Goal: Task Accomplishment & Management: Manage account settings

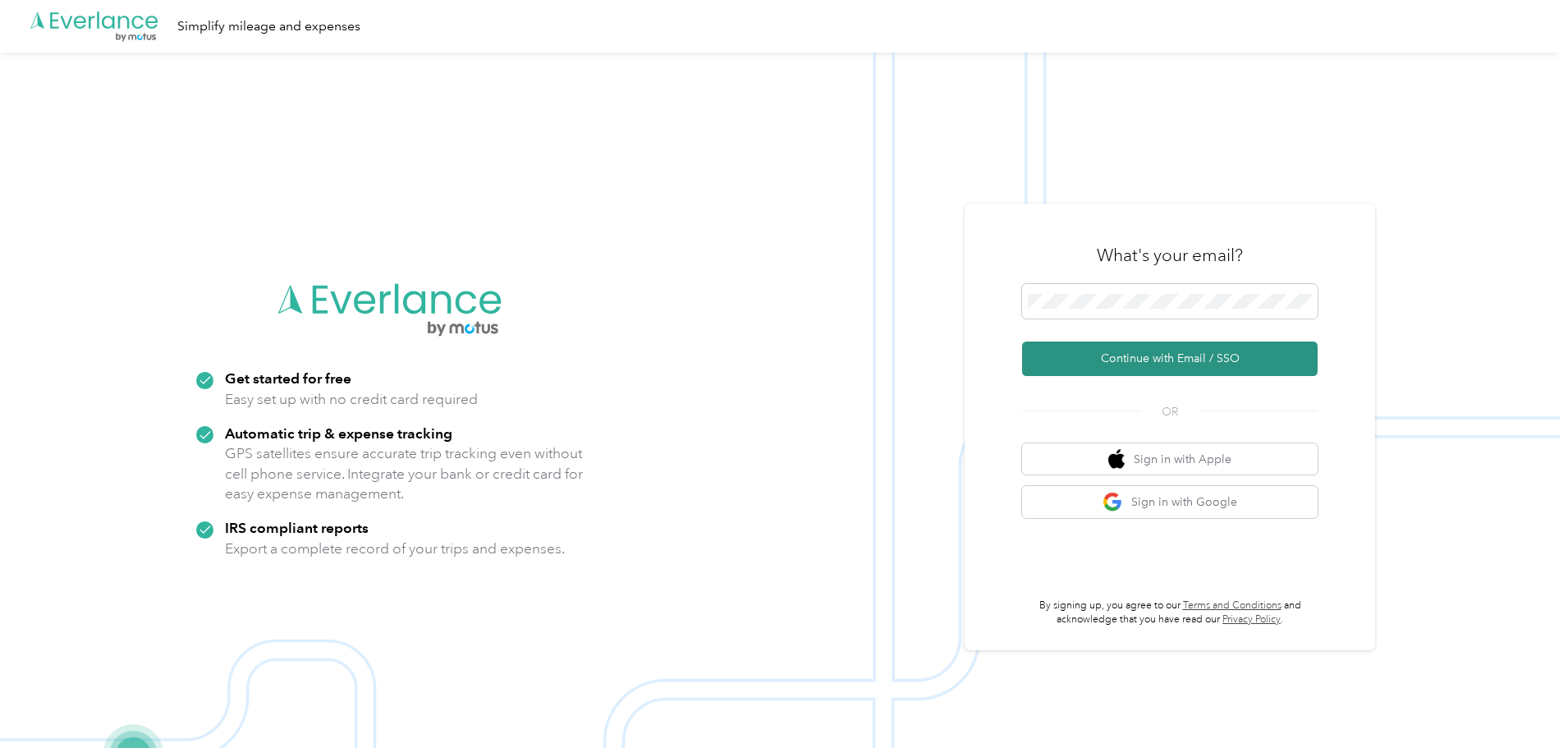
click at [1106, 350] on button "Continue with Email / SSO" at bounding box center [1169, 359] width 295 height 35
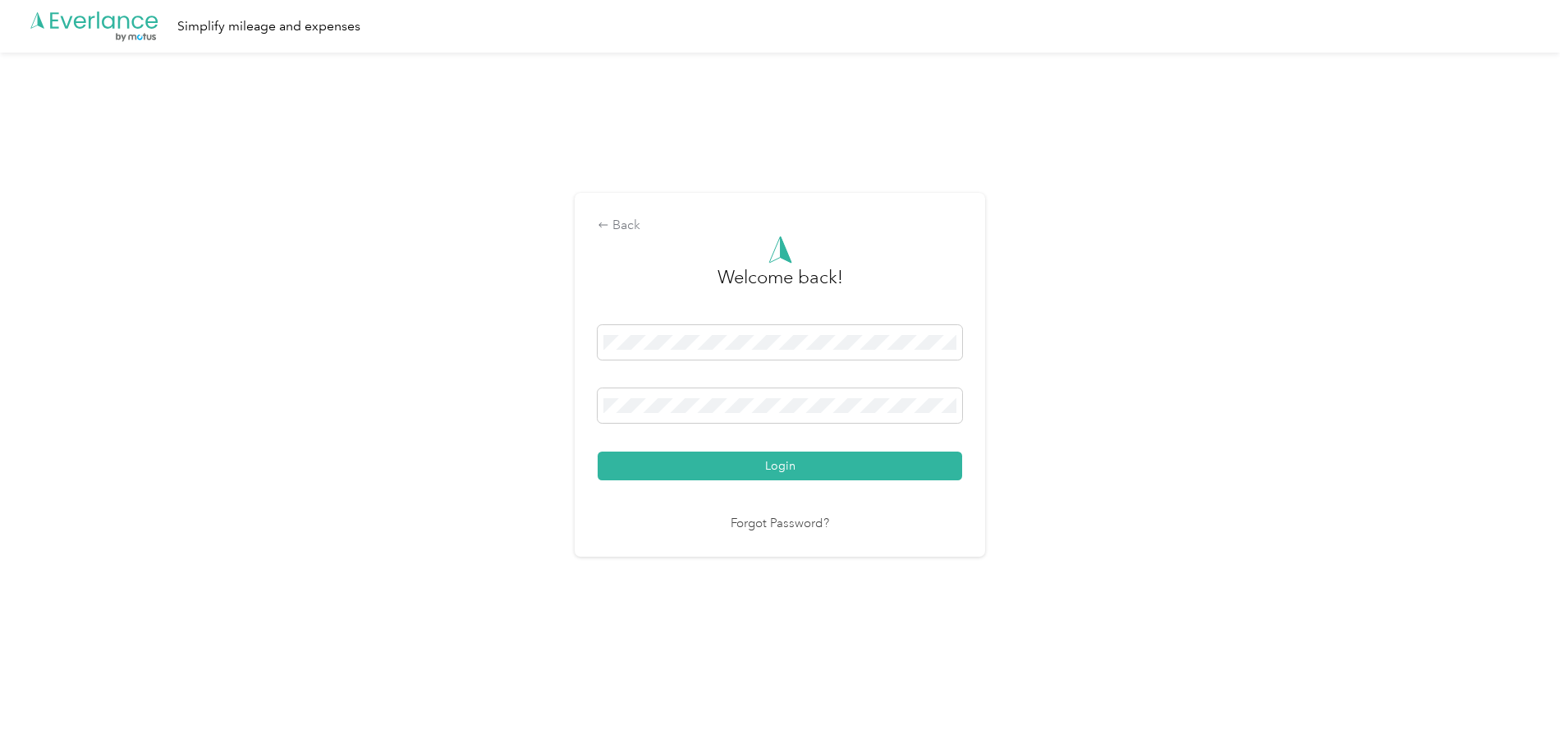
click at [598, 452] on button "Login" at bounding box center [781, 466] width 365 height 29
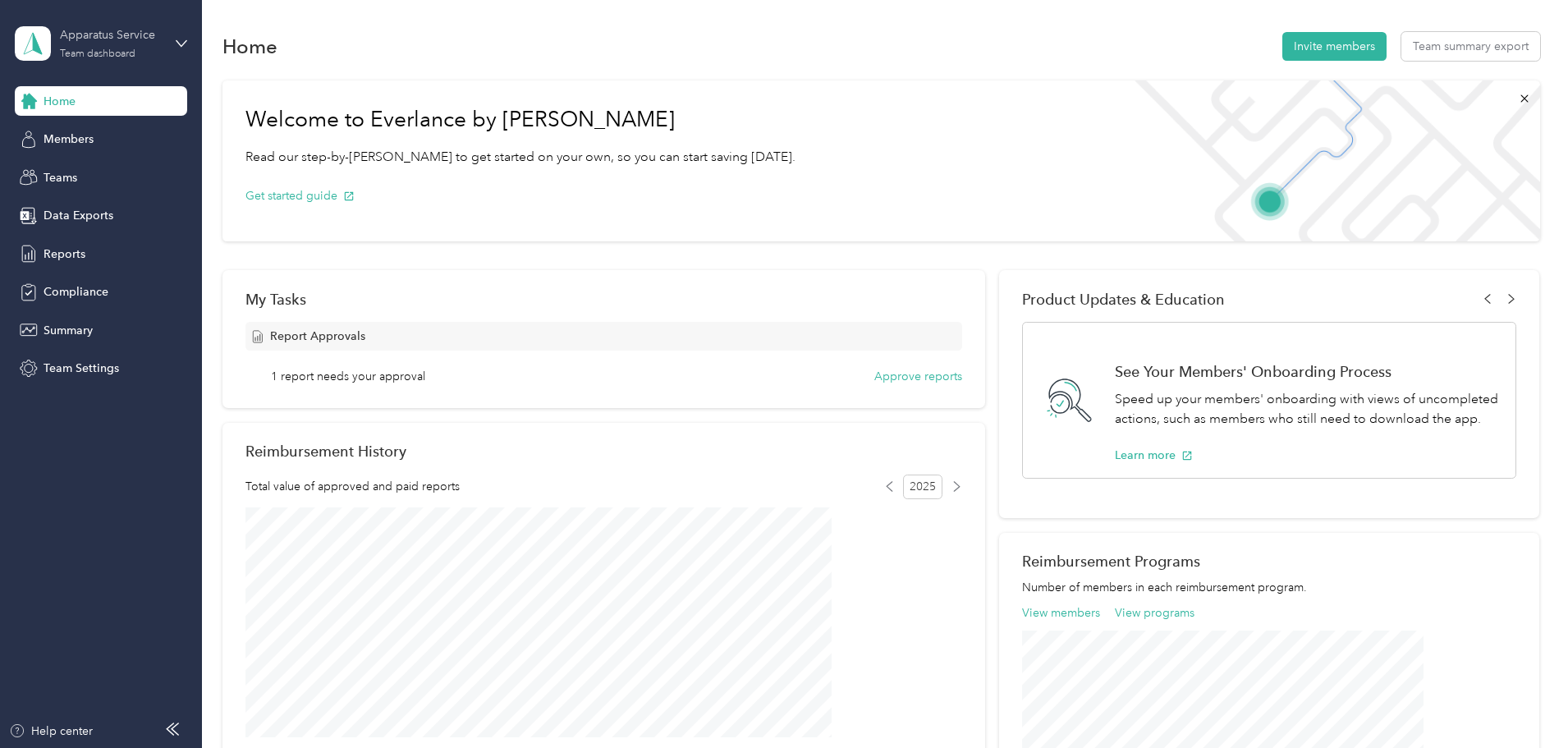
click at [101, 43] on div "Apparatus Service" at bounding box center [111, 35] width 102 height 17
click at [98, 176] on div "Personal dashboard" at bounding box center [81, 172] width 103 height 17
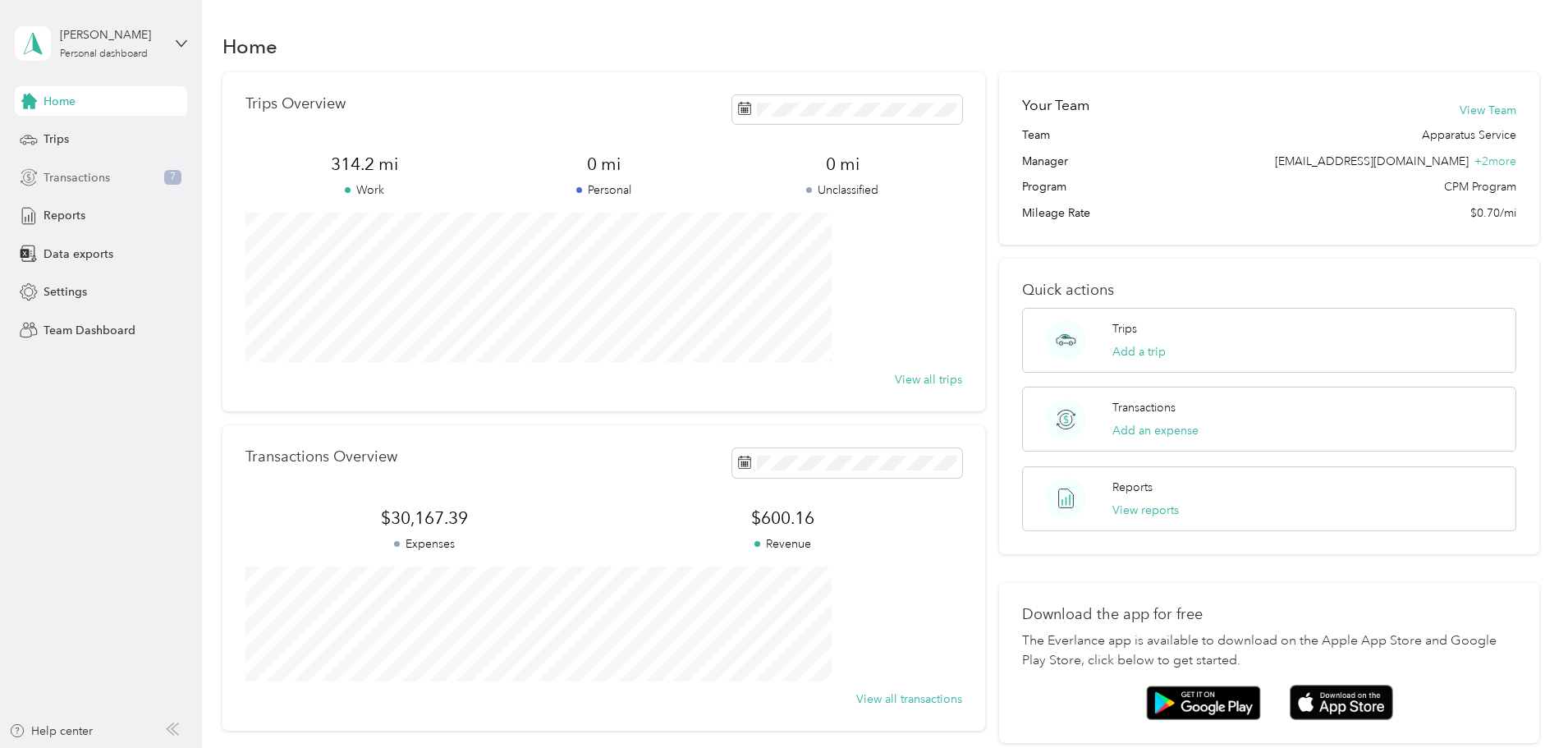
click at [96, 180] on span "Transactions" at bounding box center [76, 178] width 67 height 17
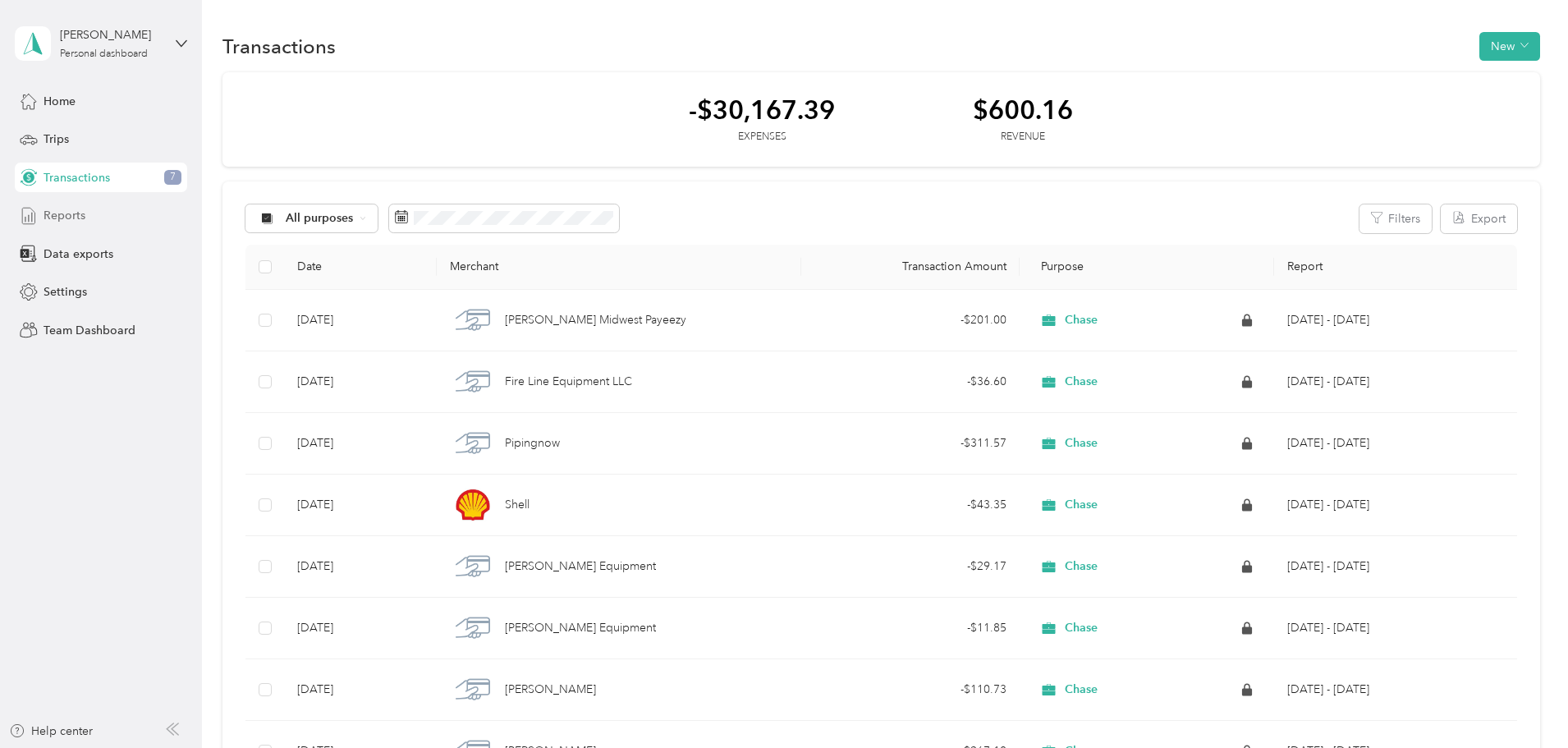
click at [105, 207] on div "Reports" at bounding box center [100, 215] width 173 height 30
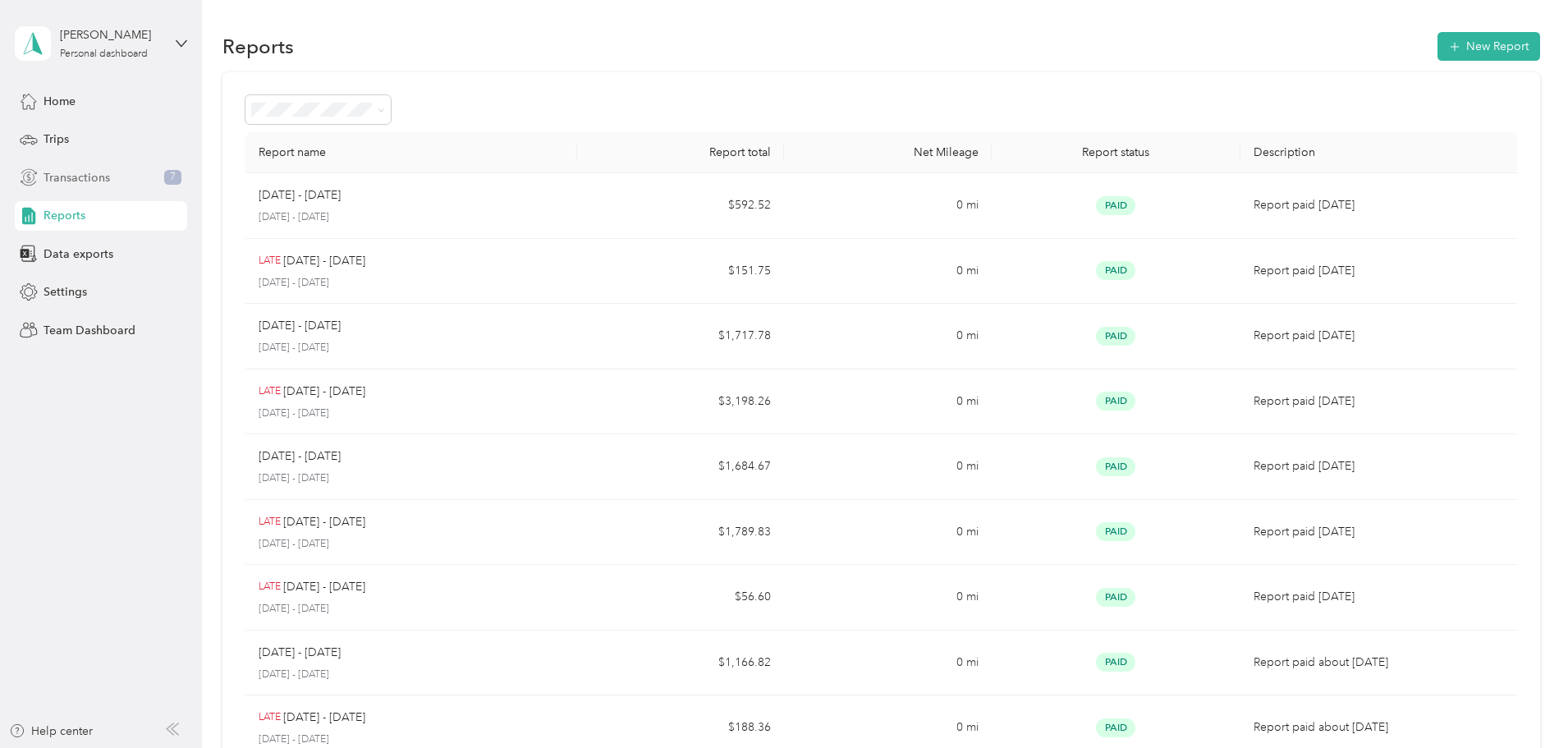
click at [104, 174] on span "Transactions" at bounding box center [76, 178] width 67 height 17
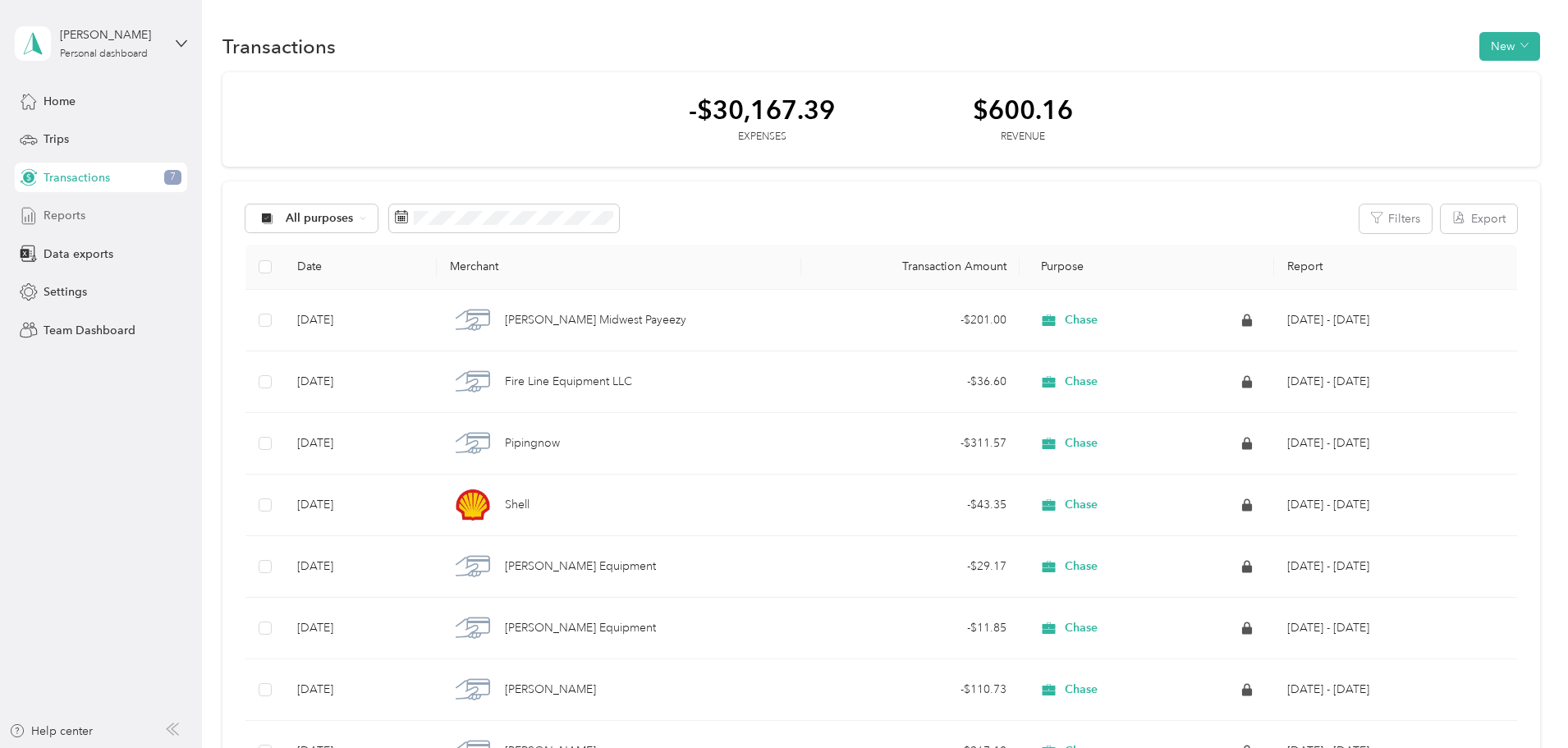
click at [80, 208] on span "Reports" at bounding box center [64, 215] width 41 height 17
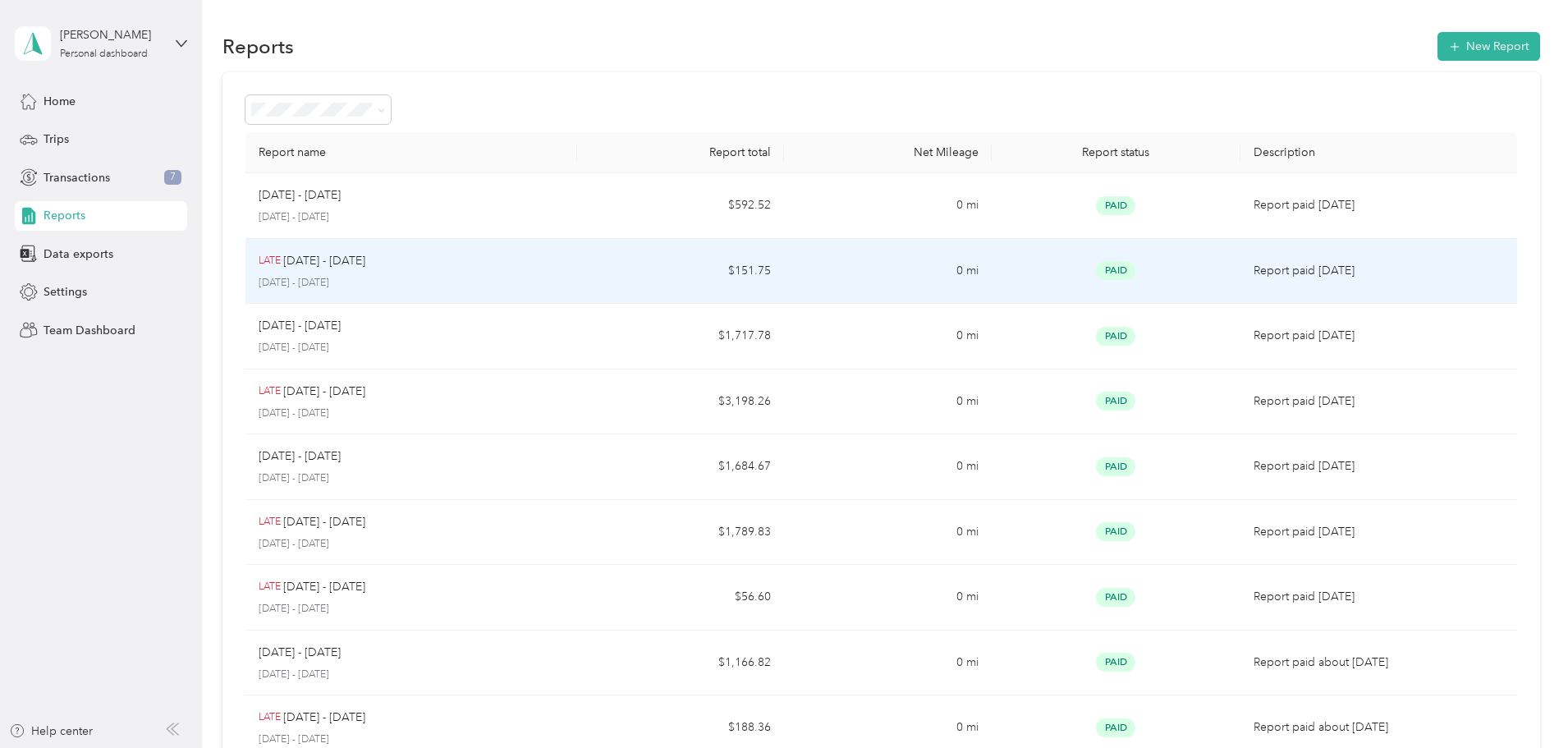
click at [664, 300] on td "$151.75" at bounding box center [680, 272] width 206 height 66
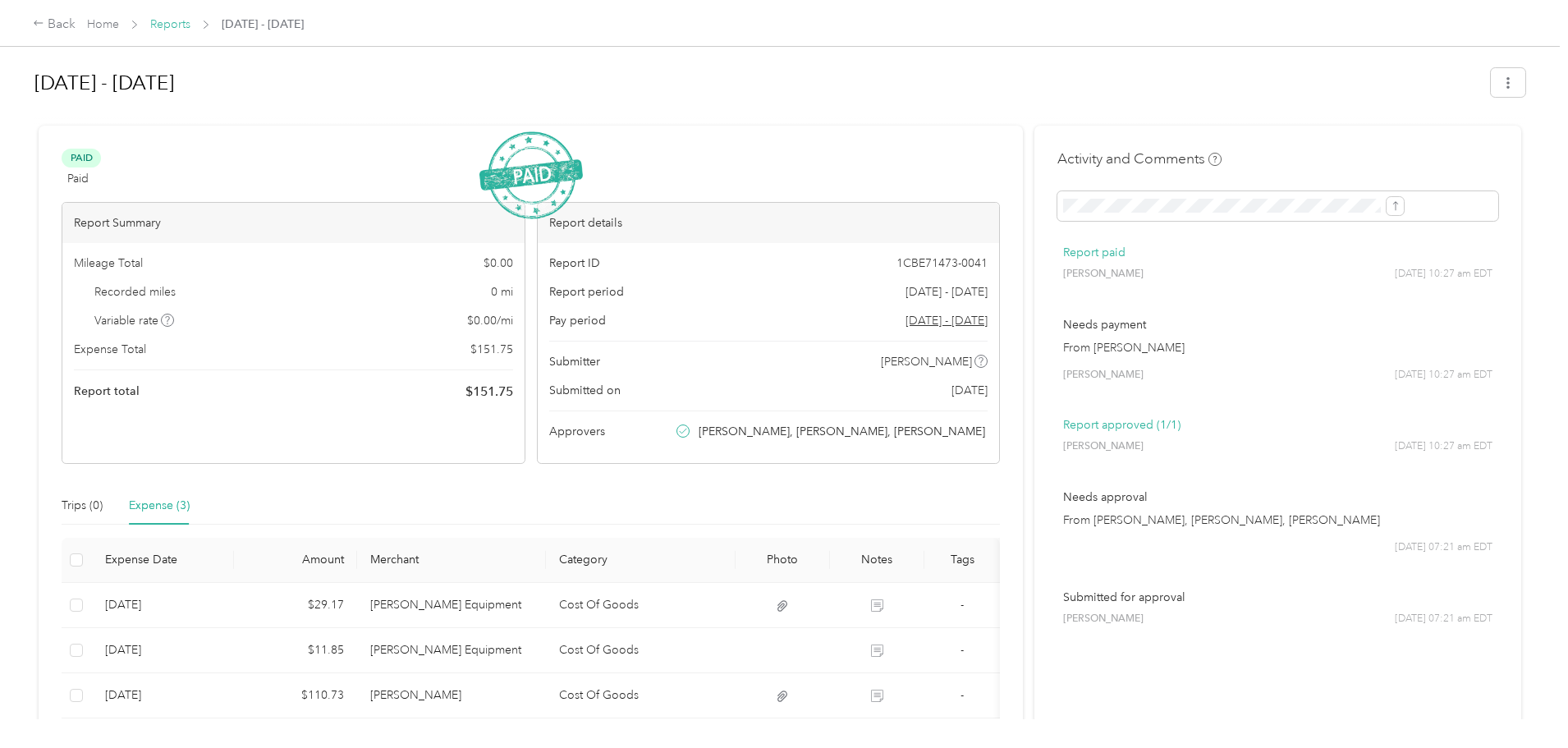
click at [190, 19] on link "Reports" at bounding box center [171, 24] width 41 height 14
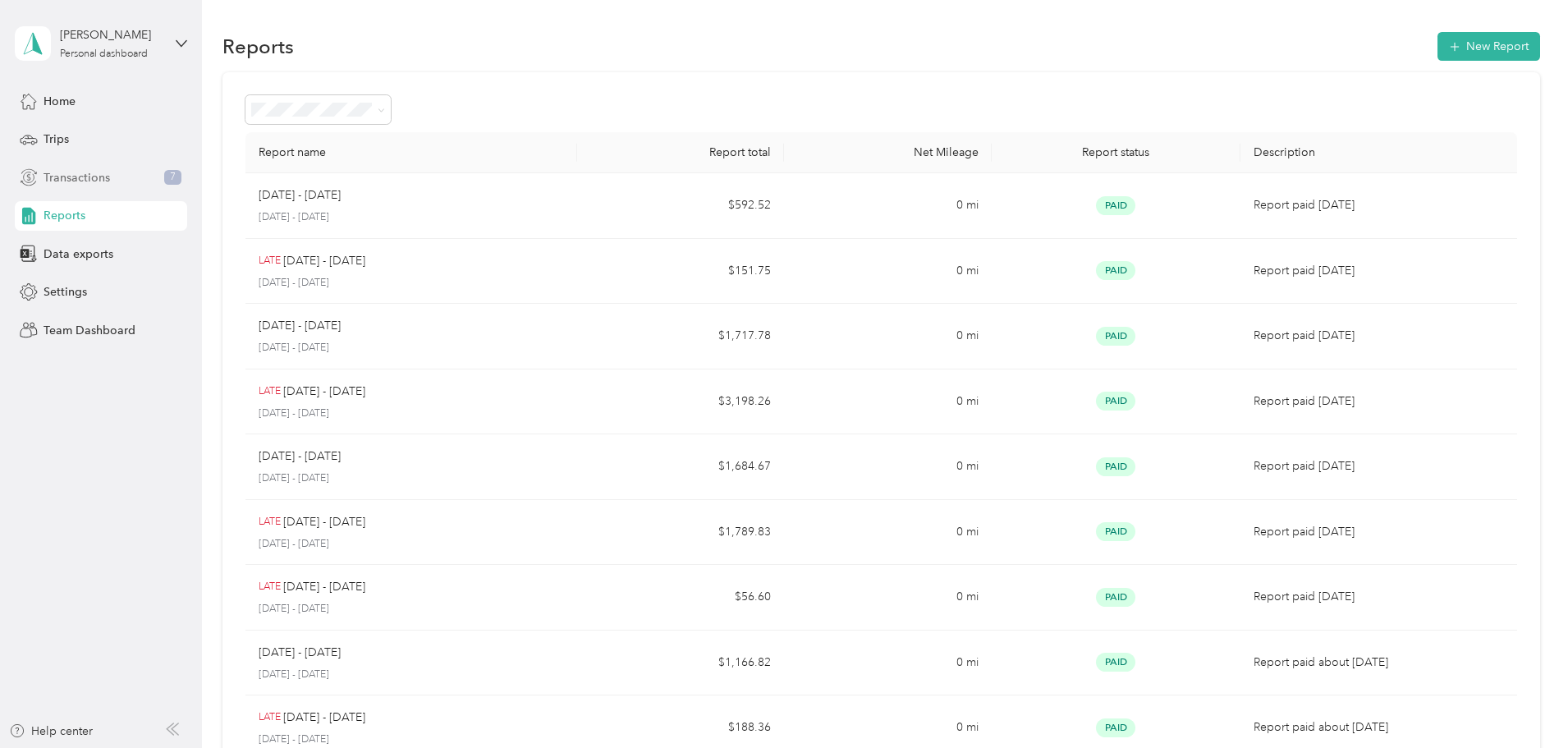
click at [62, 183] on span "Transactions" at bounding box center [76, 178] width 67 height 17
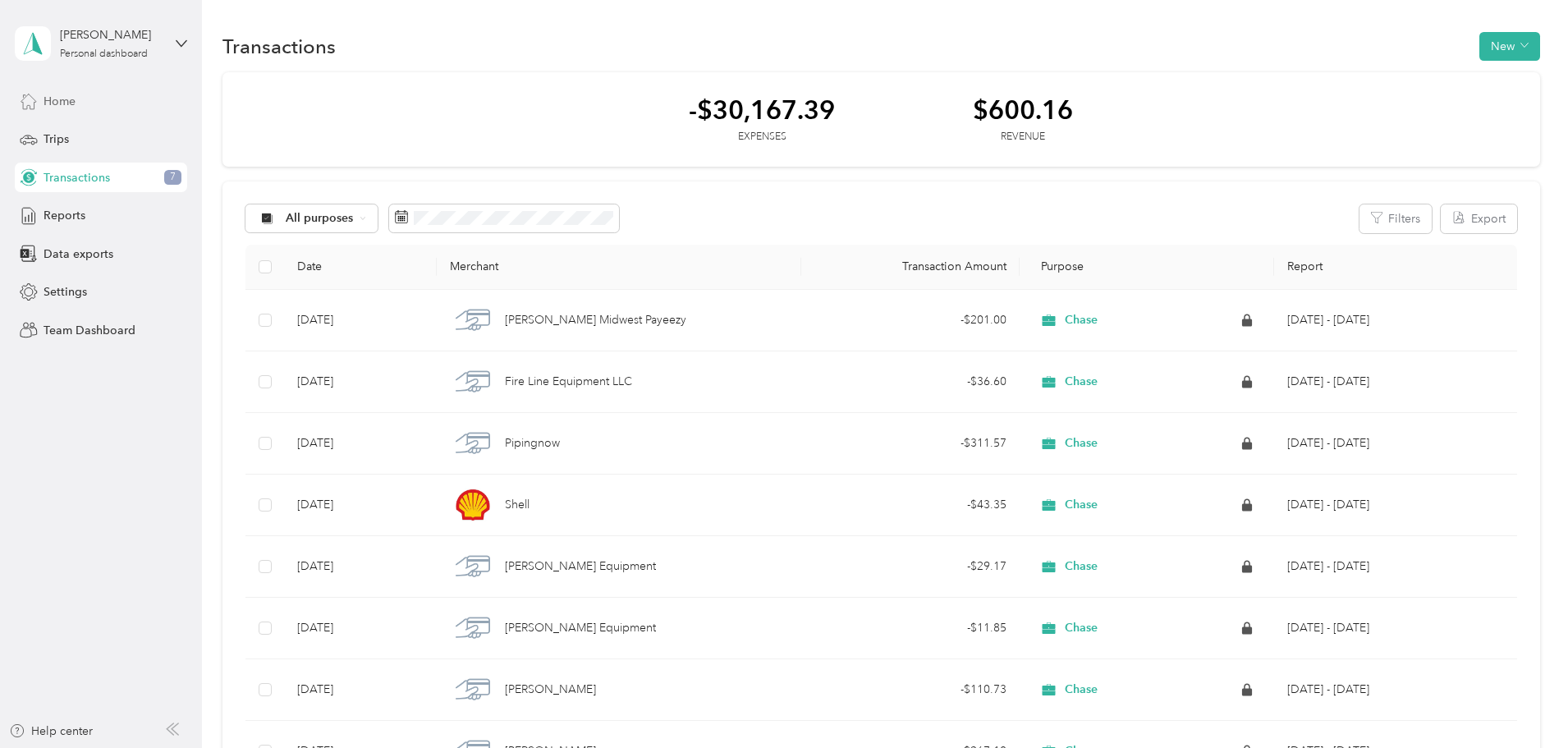
click at [84, 107] on div "Home" at bounding box center [100, 100] width 173 height 30
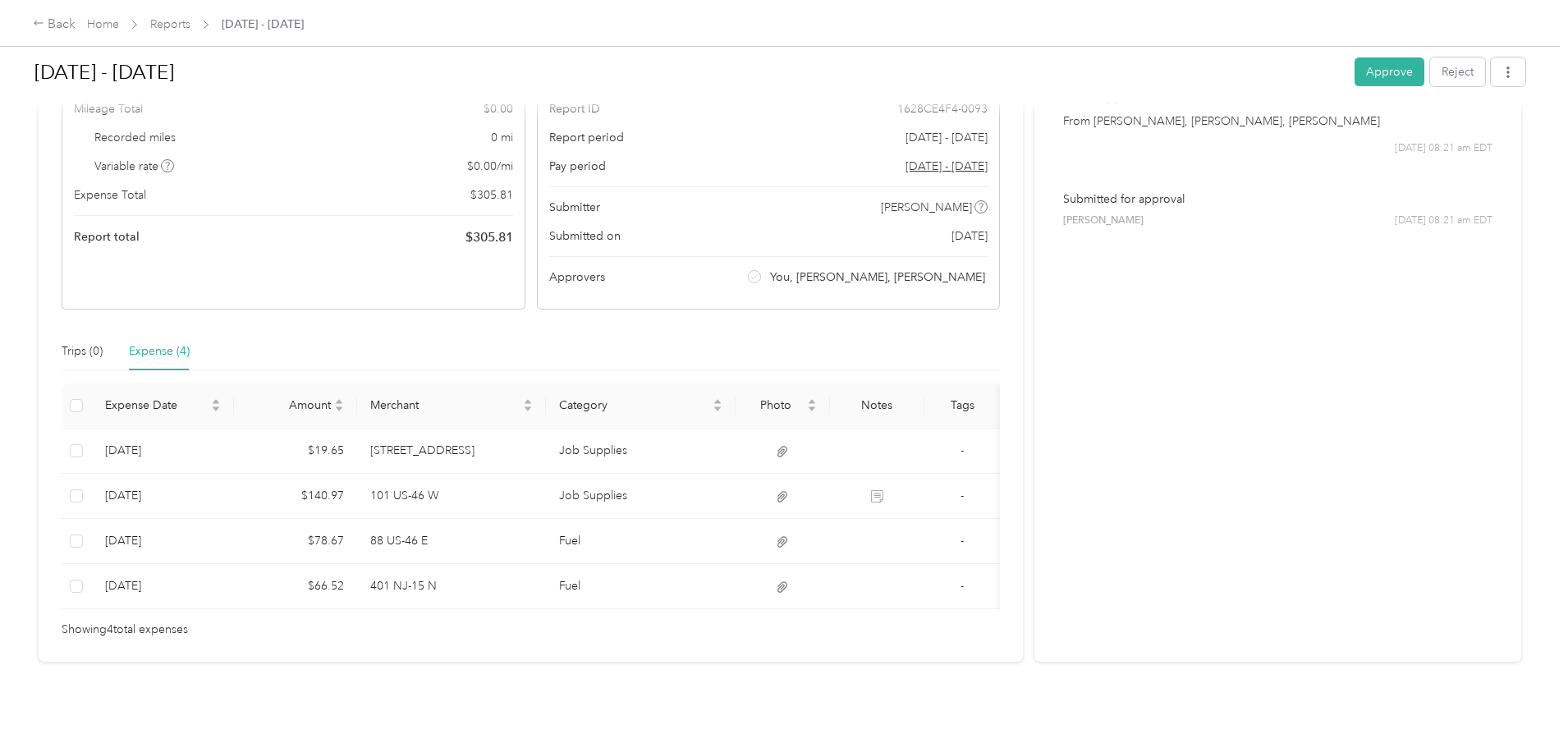
scroll to position [180, 0]
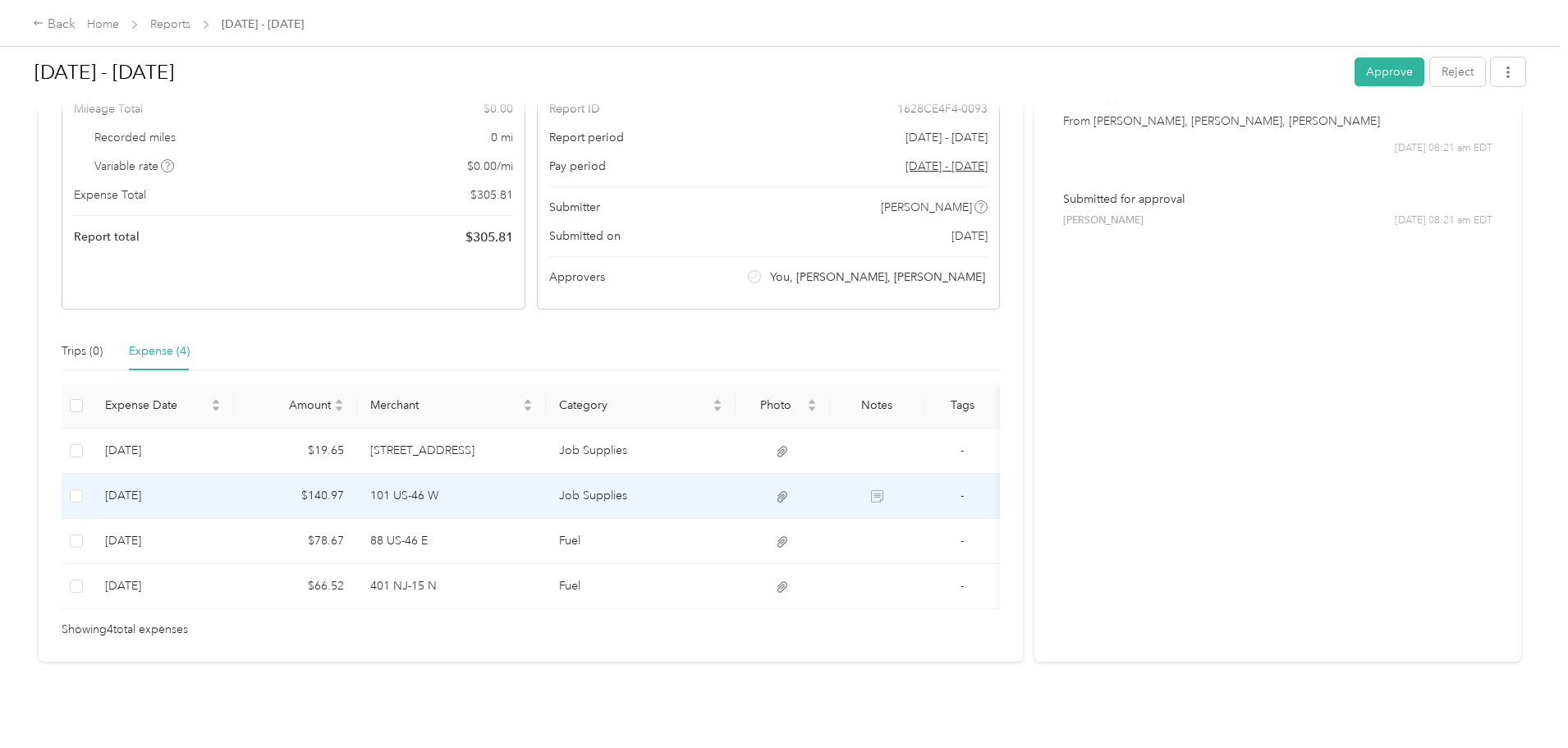
click at [913, 482] on td at bounding box center [877, 496] width 95 height 45
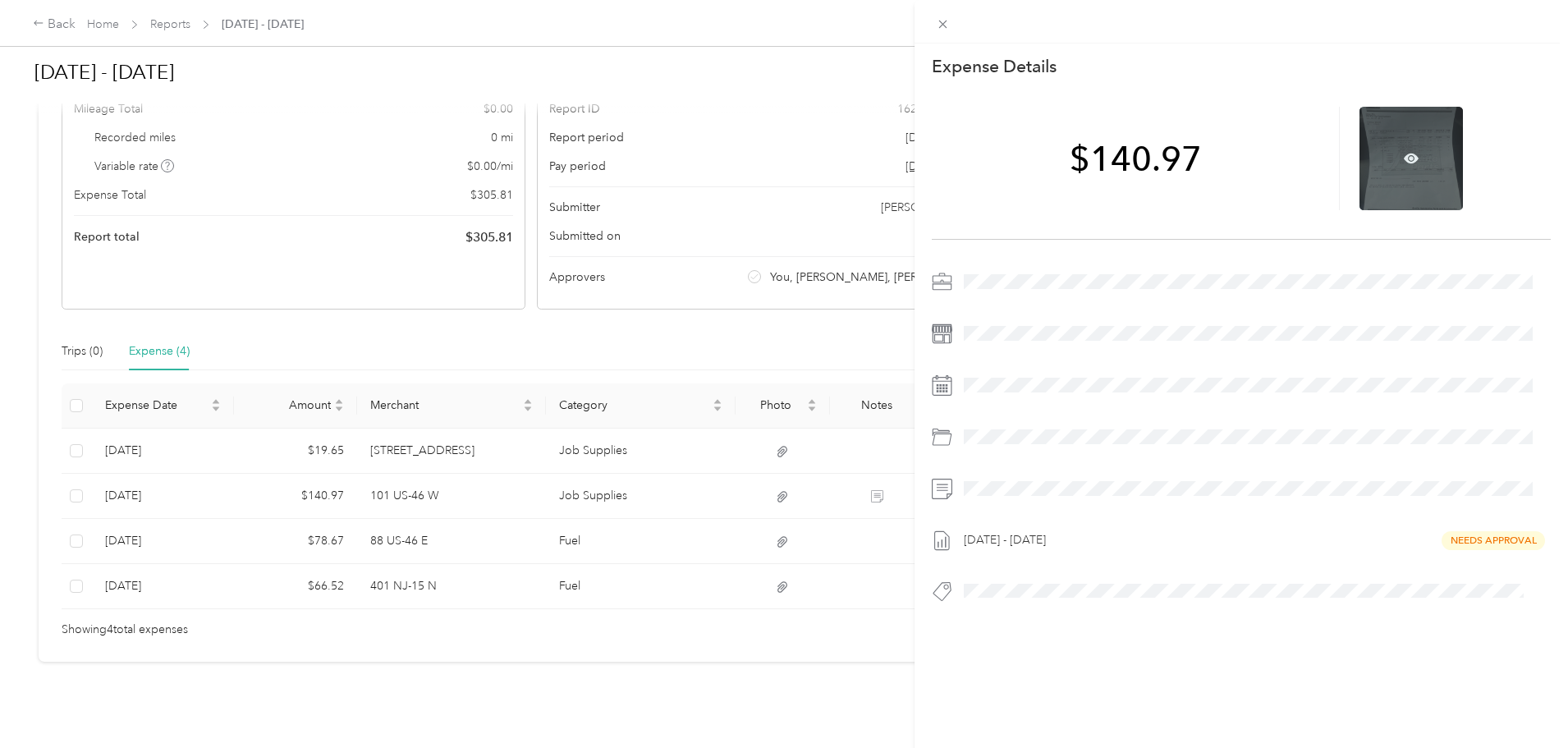
click at [1419, 151] on div at bounding box center [1411, 158] width 103 height 103
click at [517, 20] on div "This expense cannot be edited because it is either under review, approved, or p…" at bounding box center [784, 374] width 1568 height 748
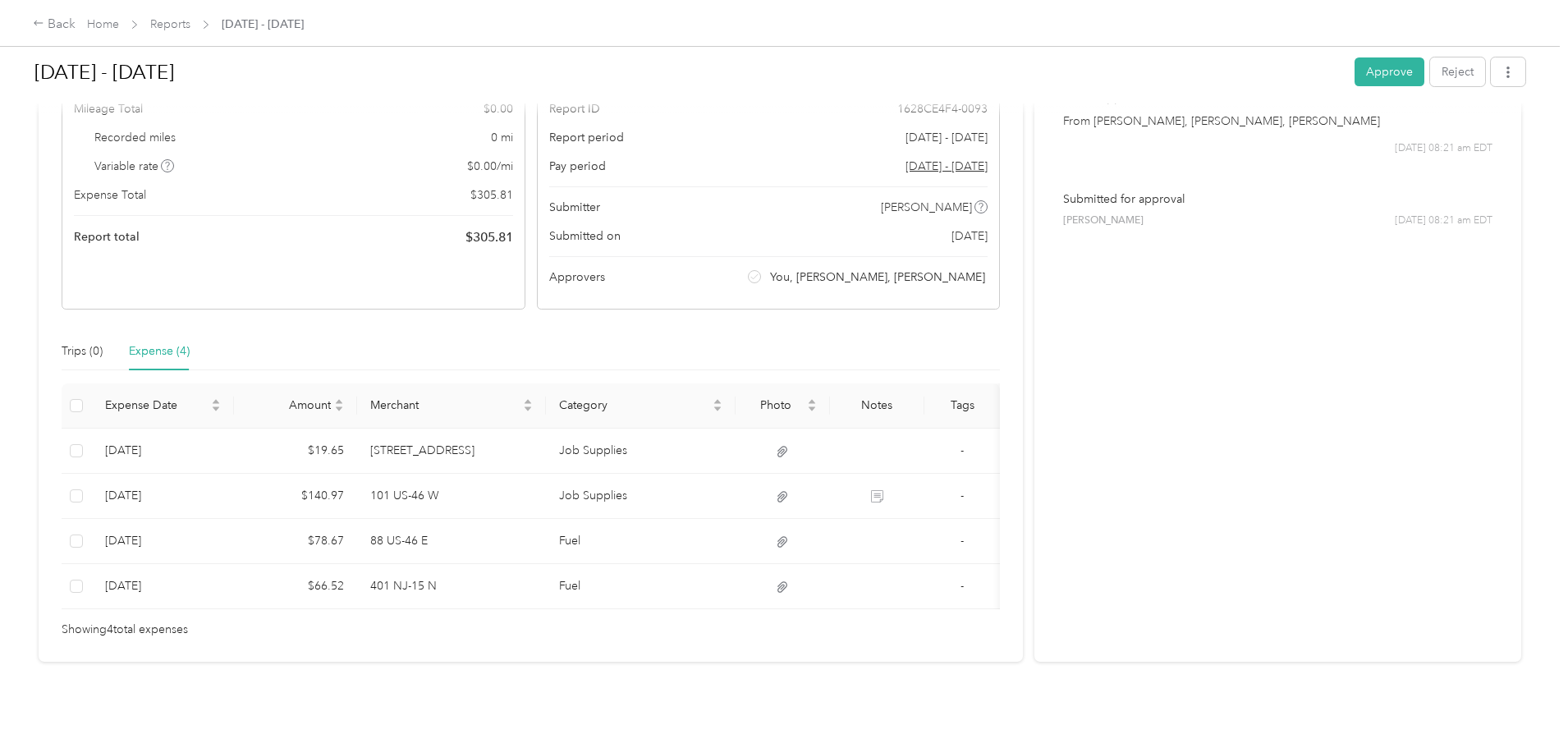
click at [119, 15] on span "Home" at bounding box center [102, 24] width 32 height 17
